Goal: Task Accomplishment & Management: Manage account settings

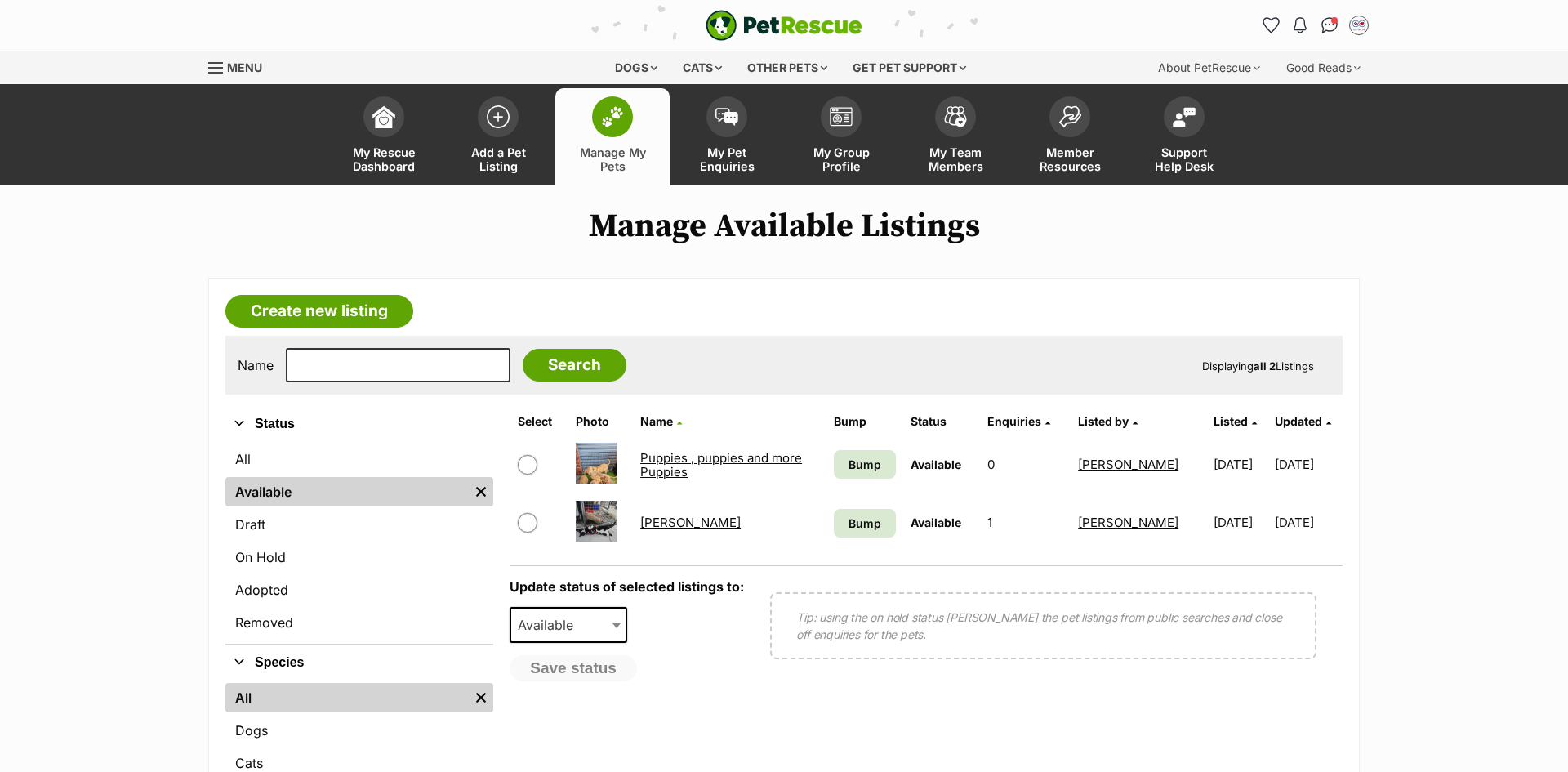
click at [696, 460] on link "Puppies , puppies and more Puppies" at bounding box center [721, 465] width 162 height 30
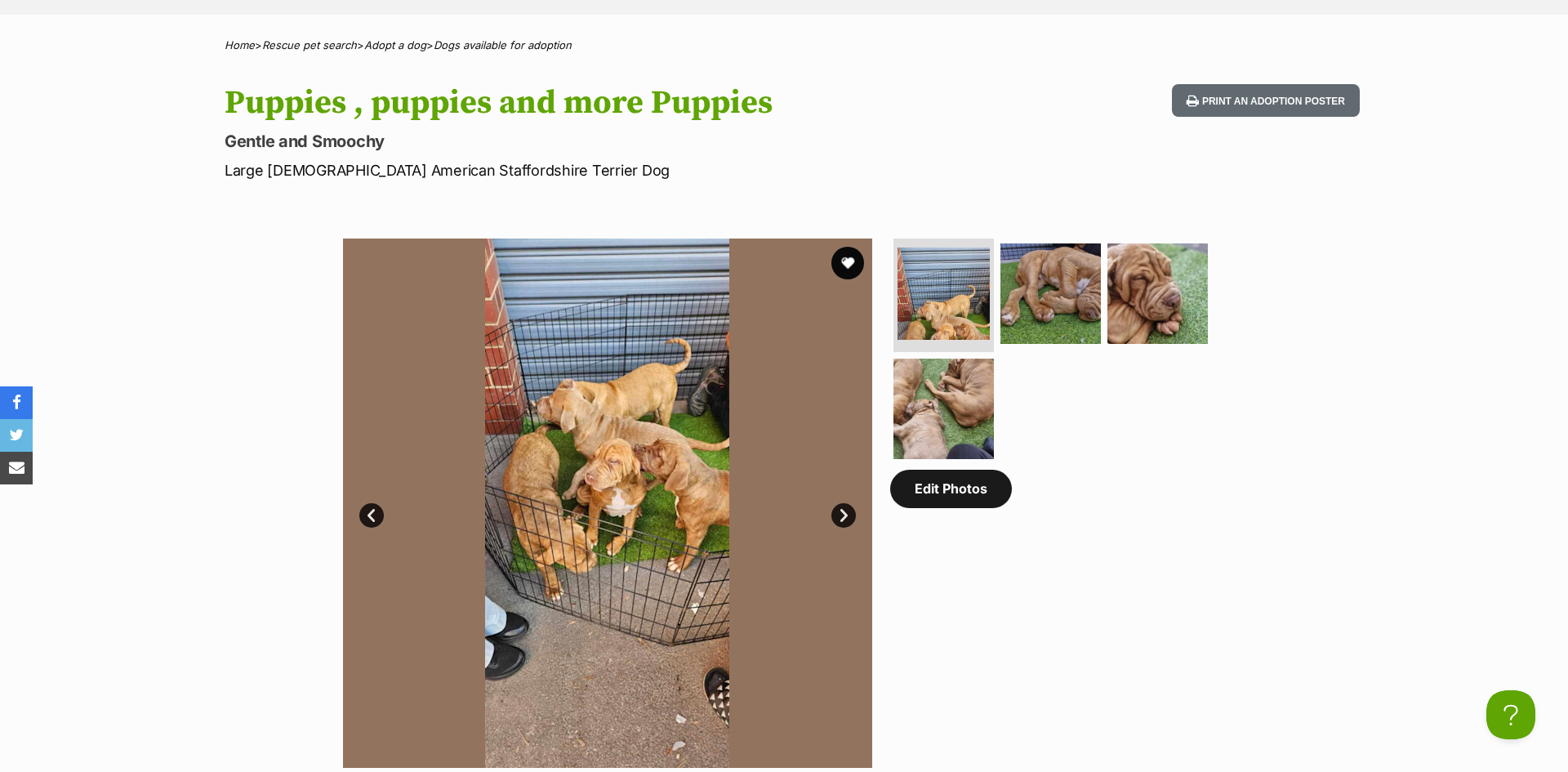
click at [940, 495] on link "Edit Photos" at bounding box center [951, 488] width 122 height 38
